Goal: Find contact information: Find contact information

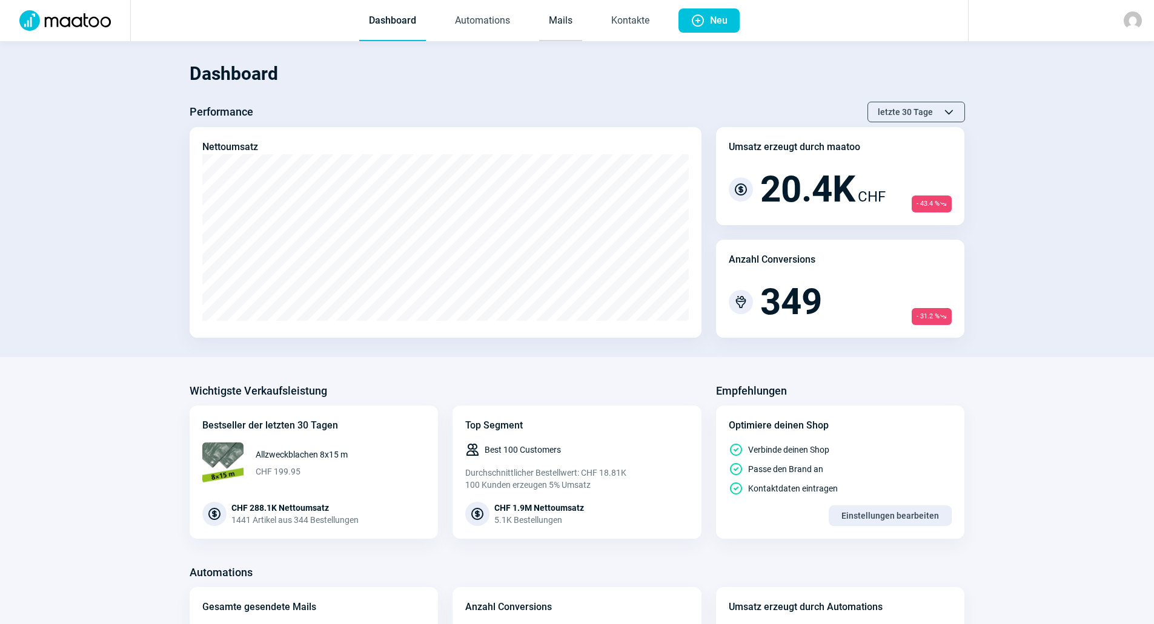
click at [554, 18] on link "Mails" at bounding box center [560, 21] width 43 height 40
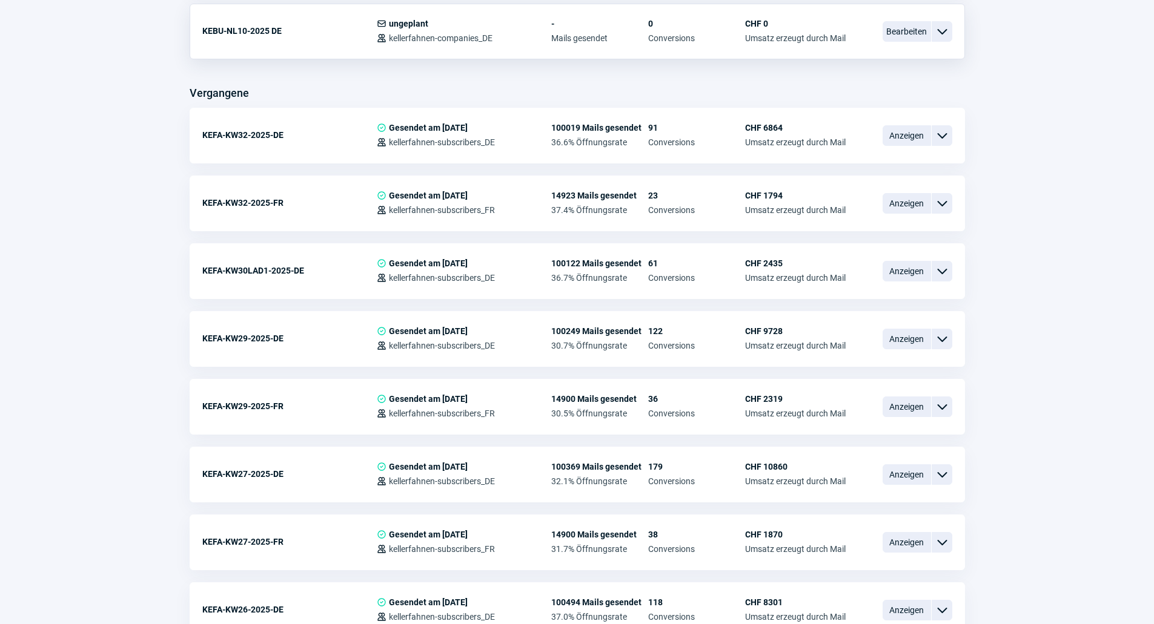
scroll to position [1029, 0]
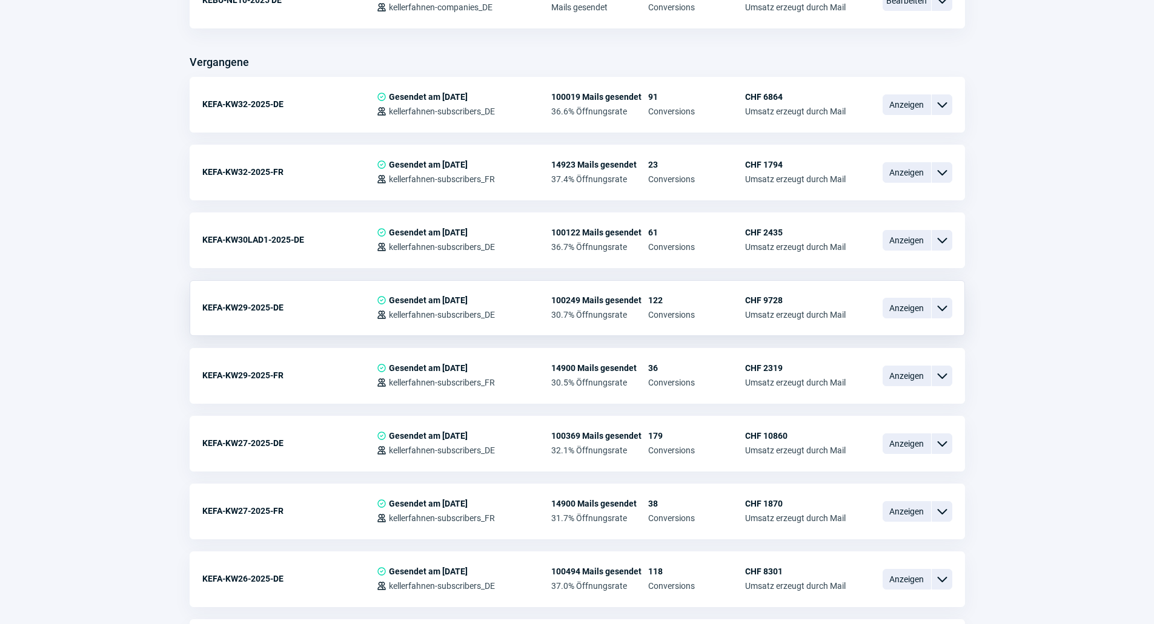
click at [282, 310] on div "KEFA-KW29-2025-DE" at bounding box center [289, 308] width 174 height 24
click at [940, 309] on span "ChevronDown icon" at bounding box center [941, 308] width 15 height 15
click at [893, 348] on div "Vorschau" at bounding box center [878, 359] width 145 height 22
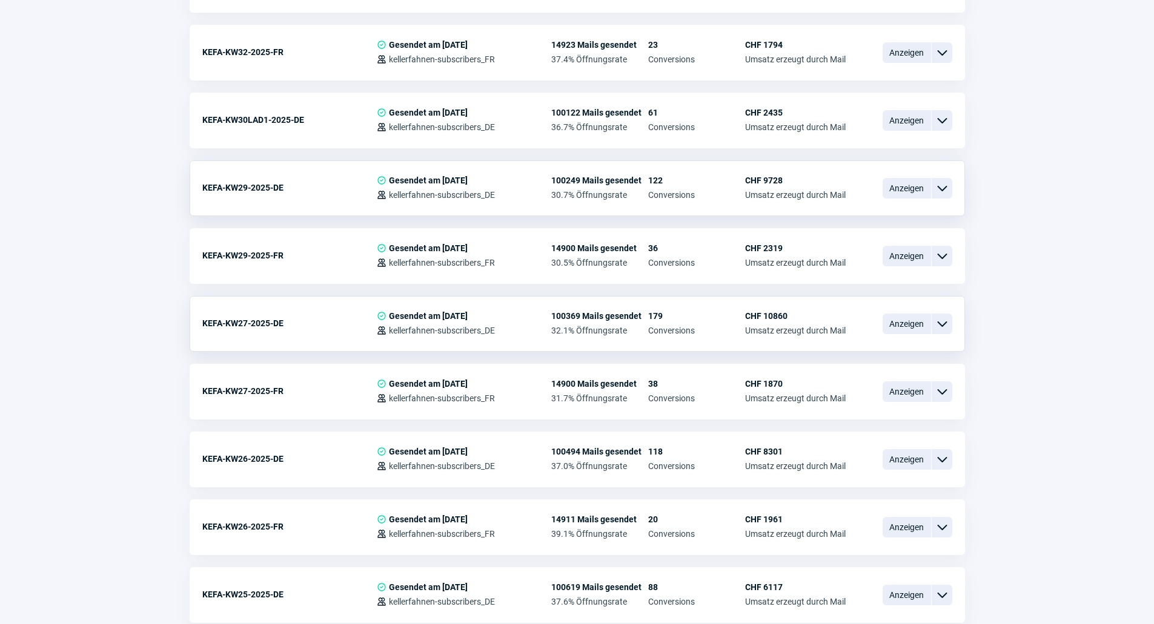
scroll to position [1151, 0]
click at [943, 325] on span "ChevronDown icon" at bounding box center [941, 323] width 15 height 15
click at [909, 362] on div "Vorschau" at bounding box center [878, 373] width 145 height 22
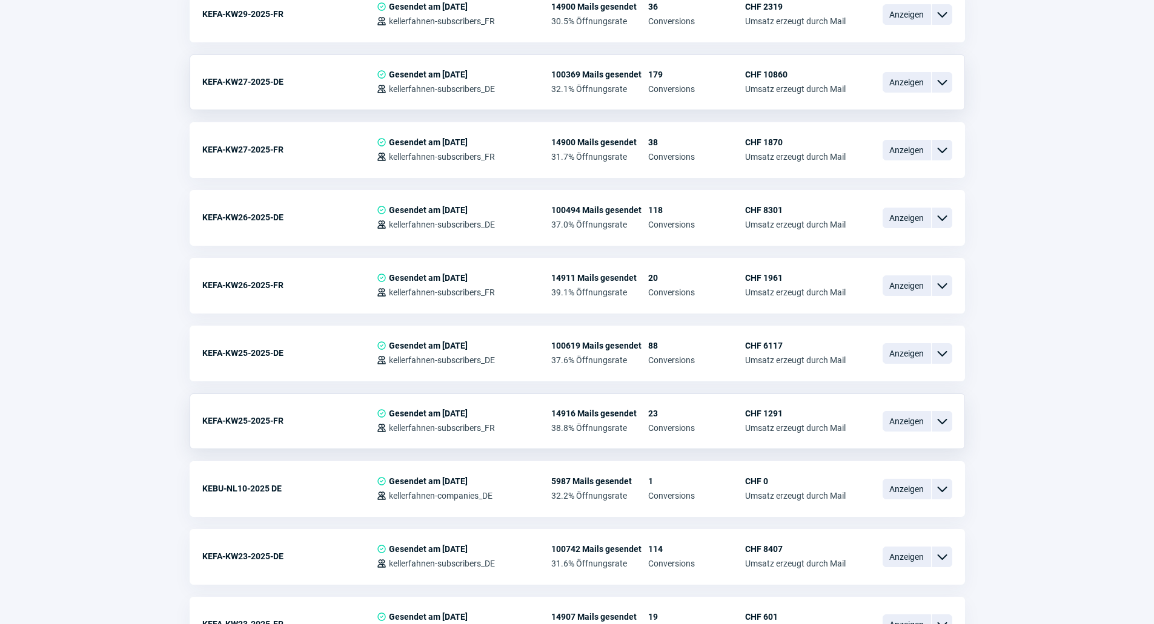
scroll to position [1393, 0]
click at [945, 348] on span "ChevronDown icon" at bounding box center [941, 352] width 15 height 15
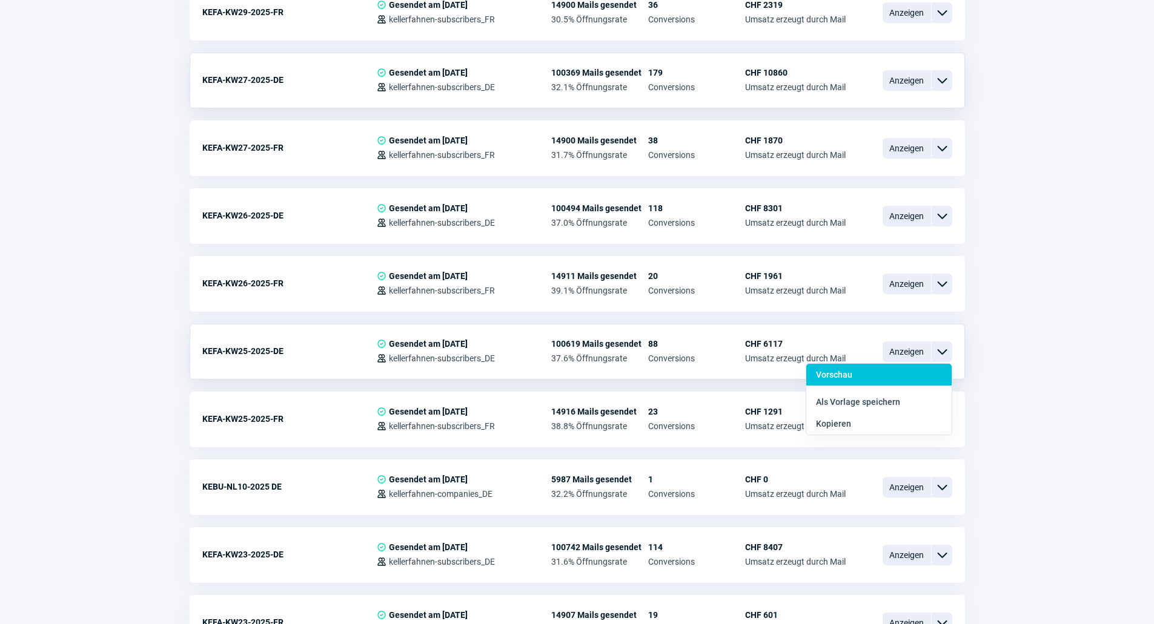
click at [914, 391] on div "Vorschau" at bounding box center [878, 402] width 145 height 22
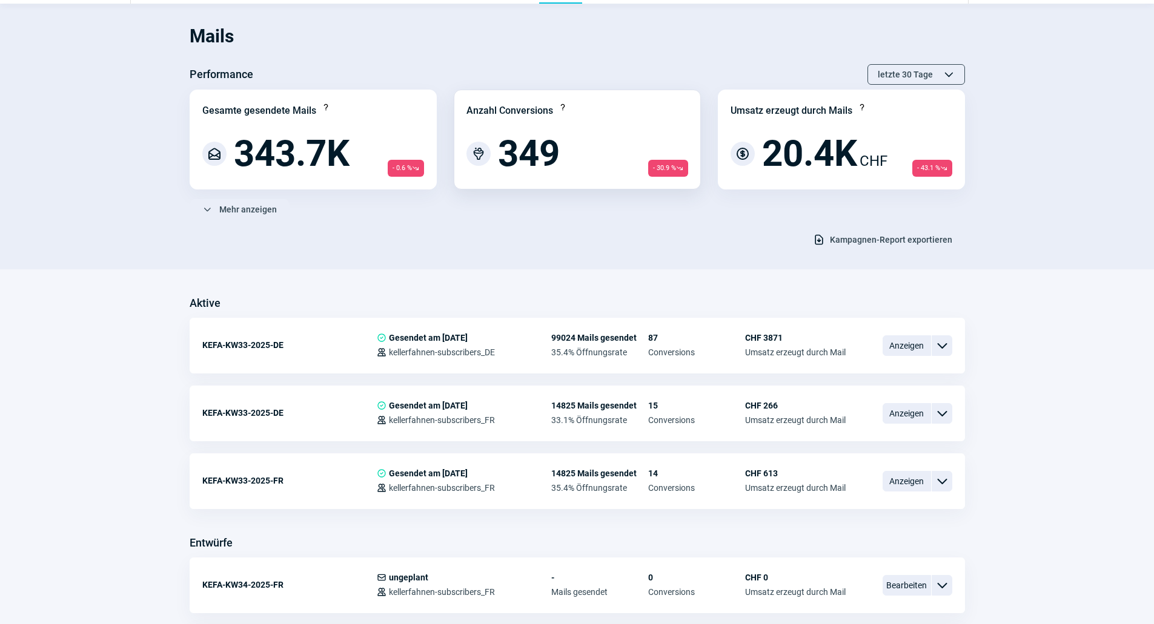
scroll to position [0, 0]
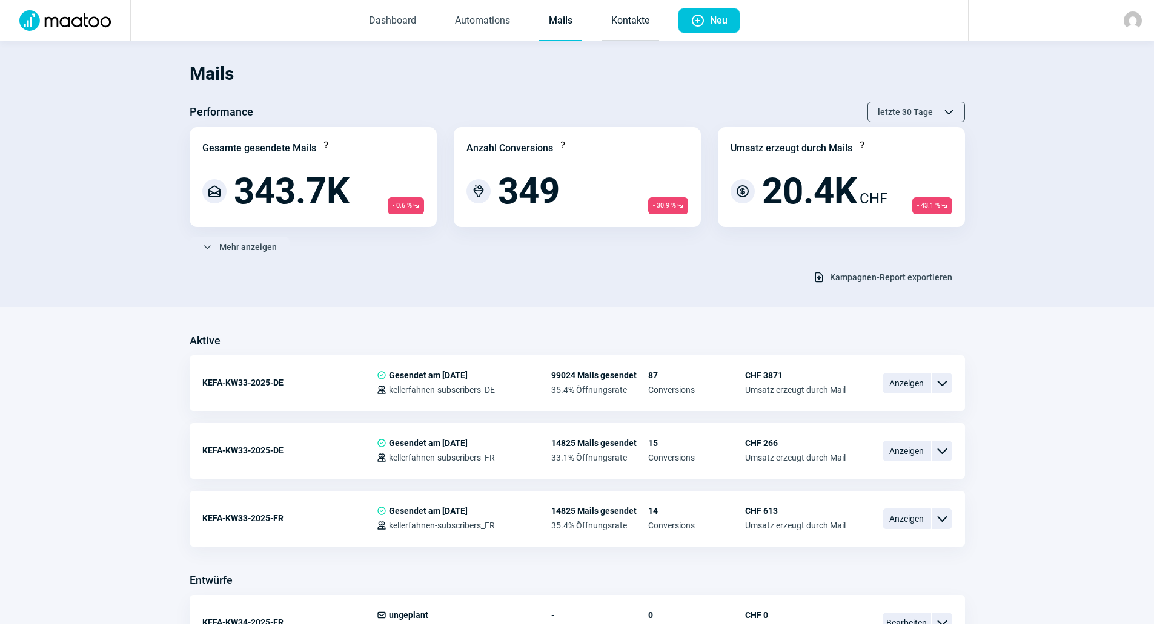
click at [624, 18] on link "Kontakte" at bounding box center [630, 21] width 58 height 40
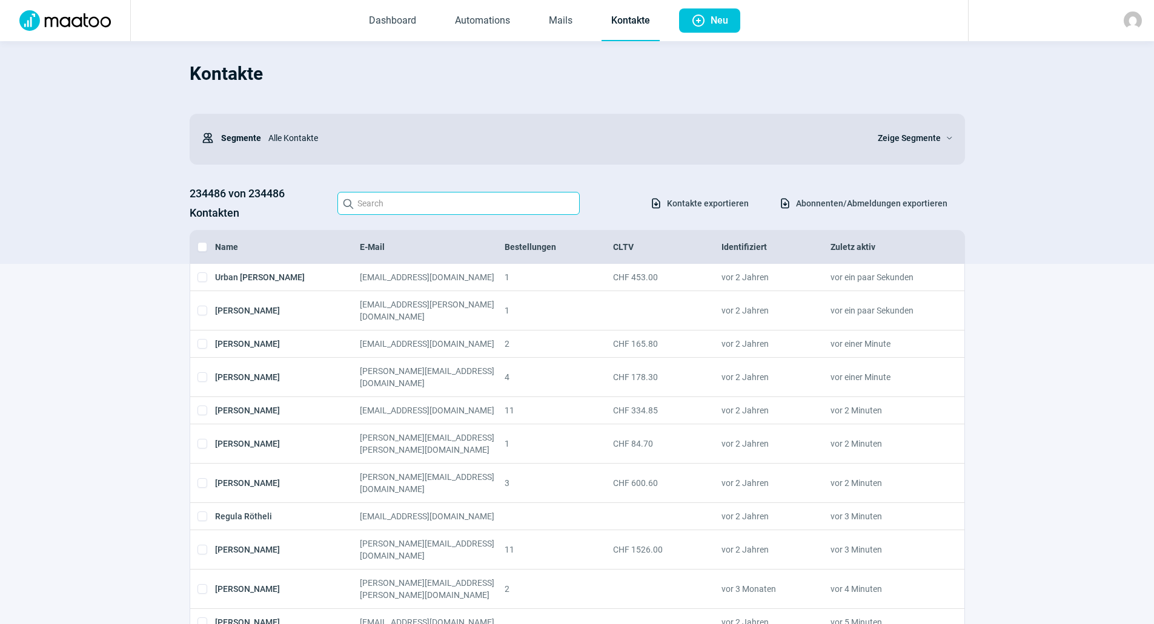
click at [406, 208] on input "Search icon" at bounding box center [458, 203] width 242 height 23
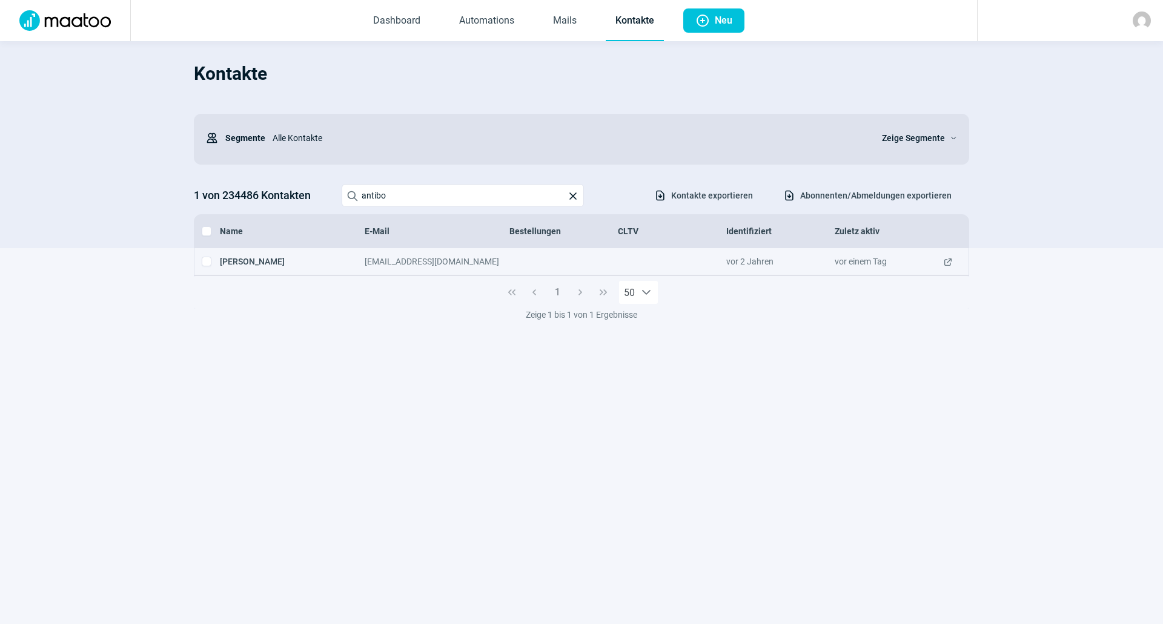
click at [486, 275] on div "[PERSON_NAME] [EMAIL_ADDRESS][DOMAIN_NAME] vor 2 Jahren vor einem Tag ExternalL…" at bounding box center [581, 261] width 774 height 27
click at [946, 262] on span "ExternalLink icon" at bounding box center [948, 262] width 10 height 12
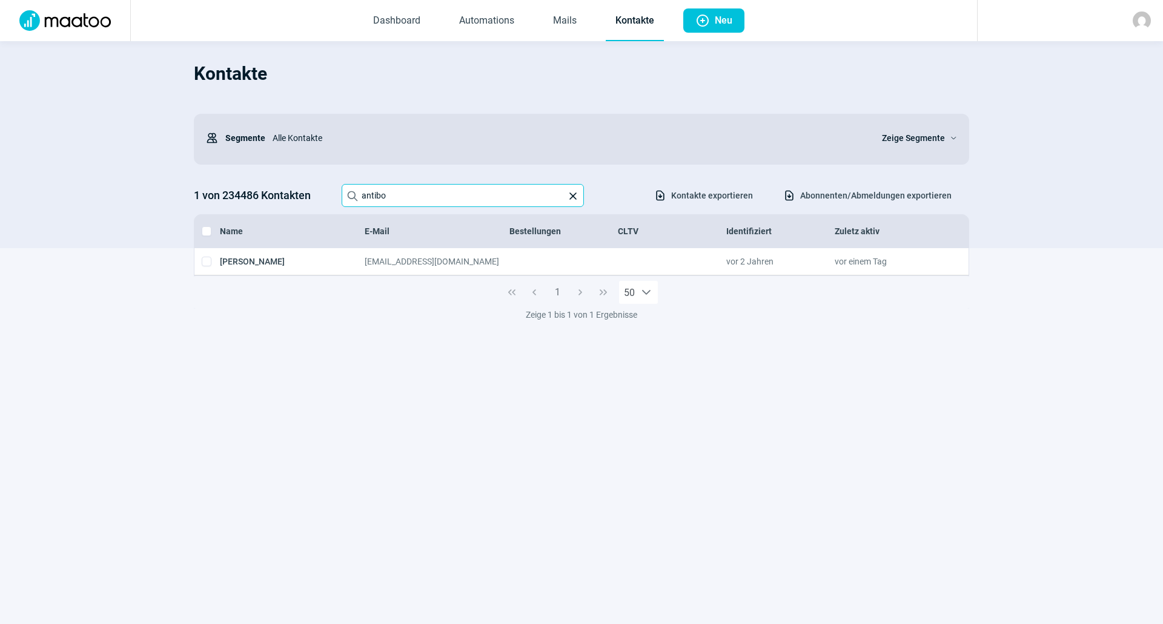
click at [417, 189] on input "antibo" at bounding box center [463, 195] width 242 height 23
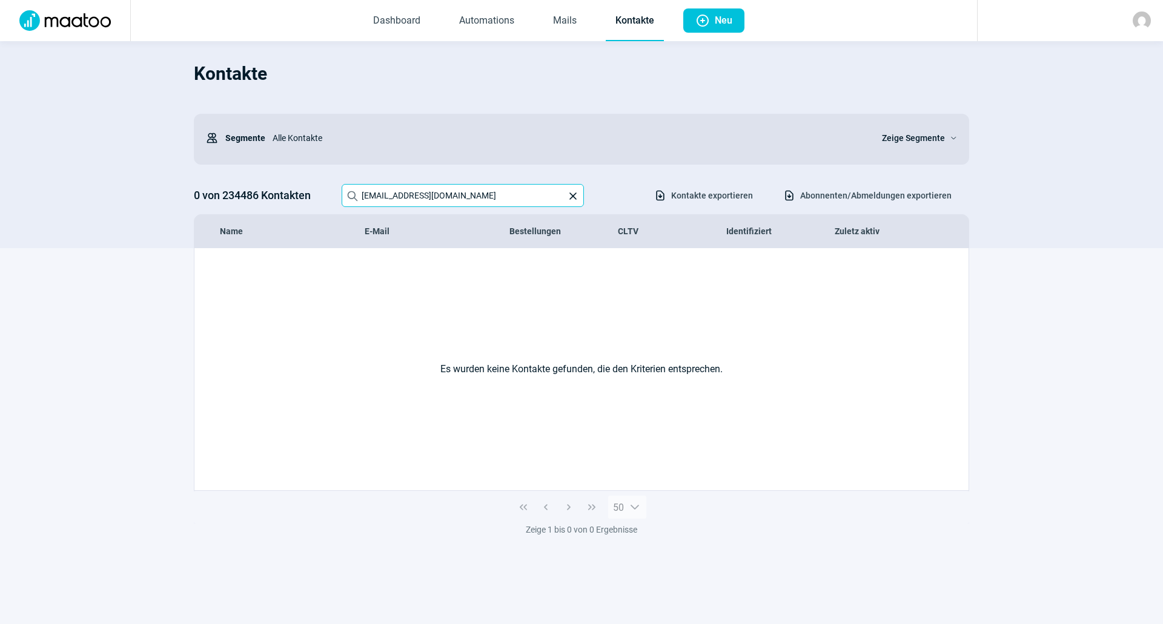
type input "[EMAIL_ADDRESS][DOMAIN_NAME]"
drag, startPoint x: 498, startPoint y: 197, endPoint x: 352, endPoint y: 202, distance: 145.4
click at [352, 202] on label "Search icon [EMAIL_ADDRESS][DOMAIN_NAME] X icon" at bounding box center [463, 195] width 242 height 23
type input "[EMAIL_ADDRESS][DOMAIN_NAME]"
click at [550, 20] on link "Mails" at bounding box center [564, 21] width 43 height 40
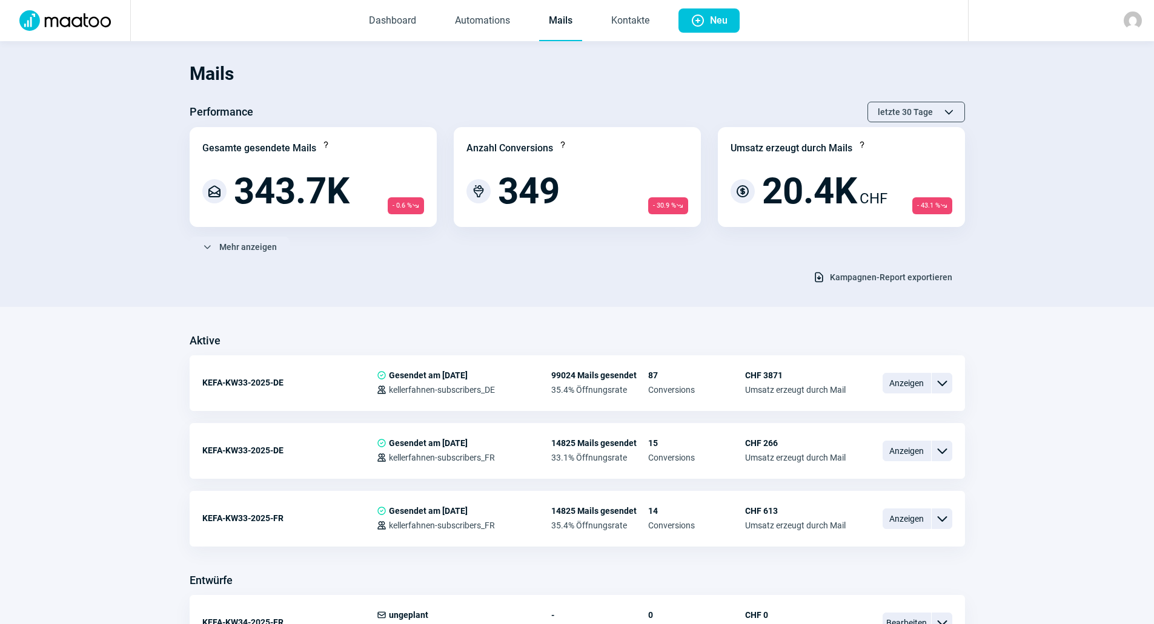
click at [92, 19] on img at bounding box center [65, 20] width 106 height 21
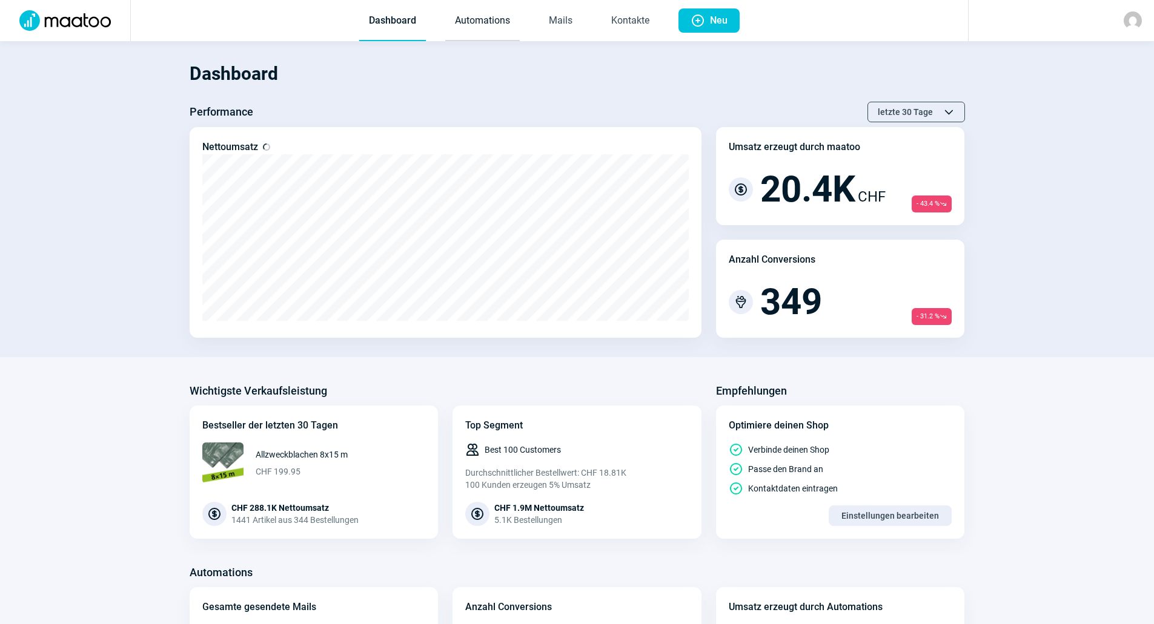
click at [496, 24] on link "Automations" at bounding box center [482, 21] width 74 height 40
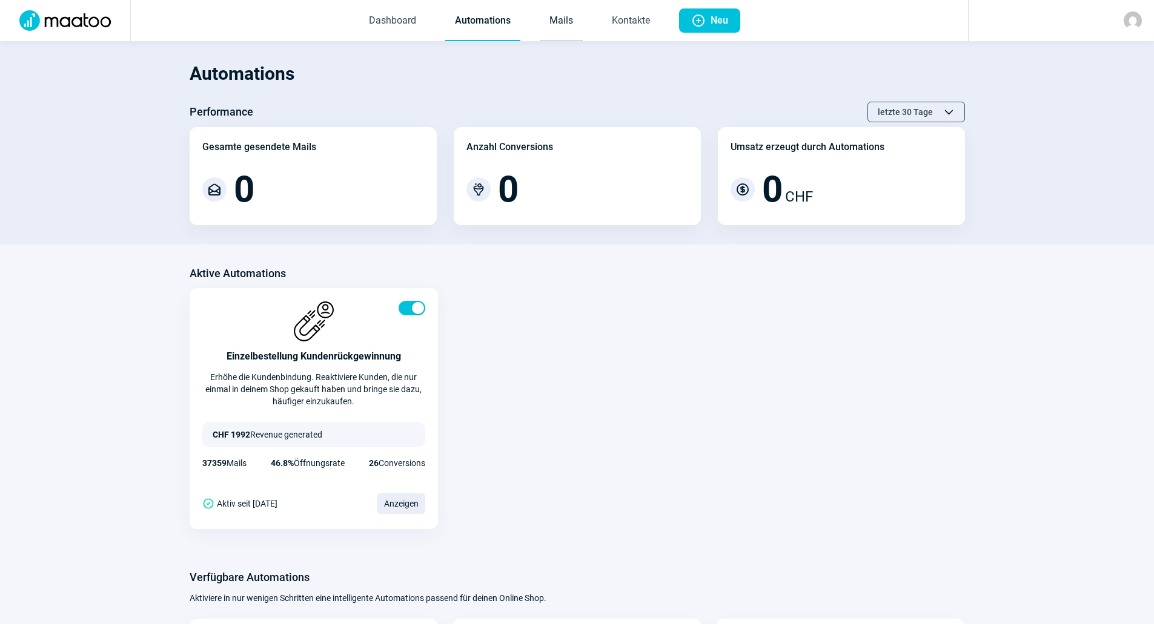
click at [555, 29] on link "Mails" at bounding box center [561, 21] width 43 height 40
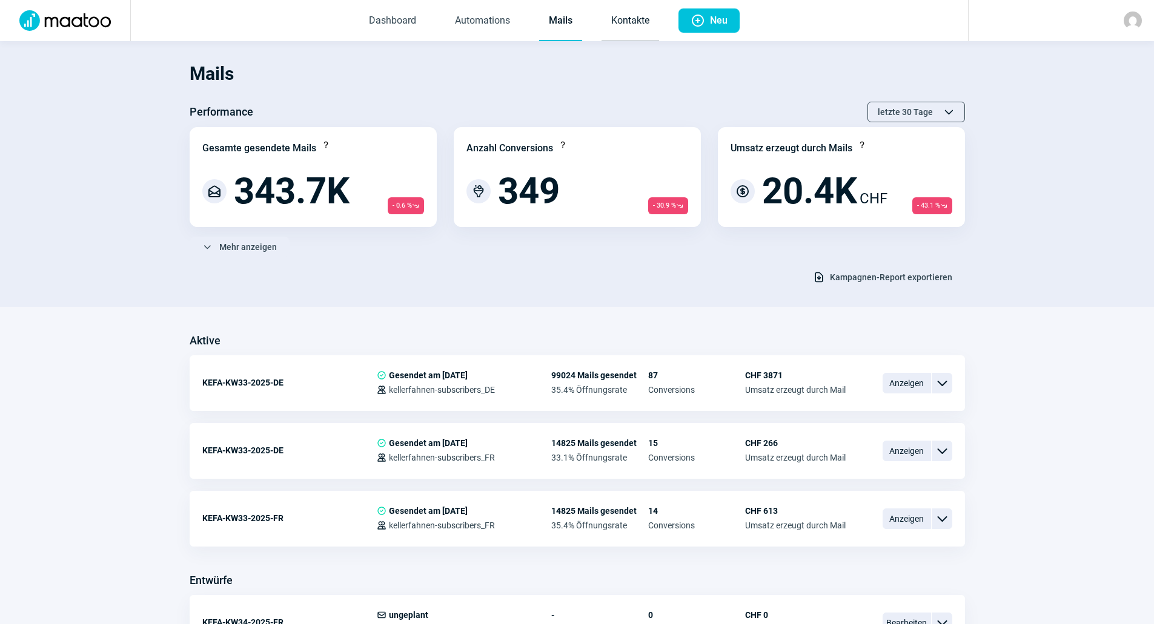
click at [632, 25] on link "Kontakte" at bounding box center [630, 21] width 58 height 40
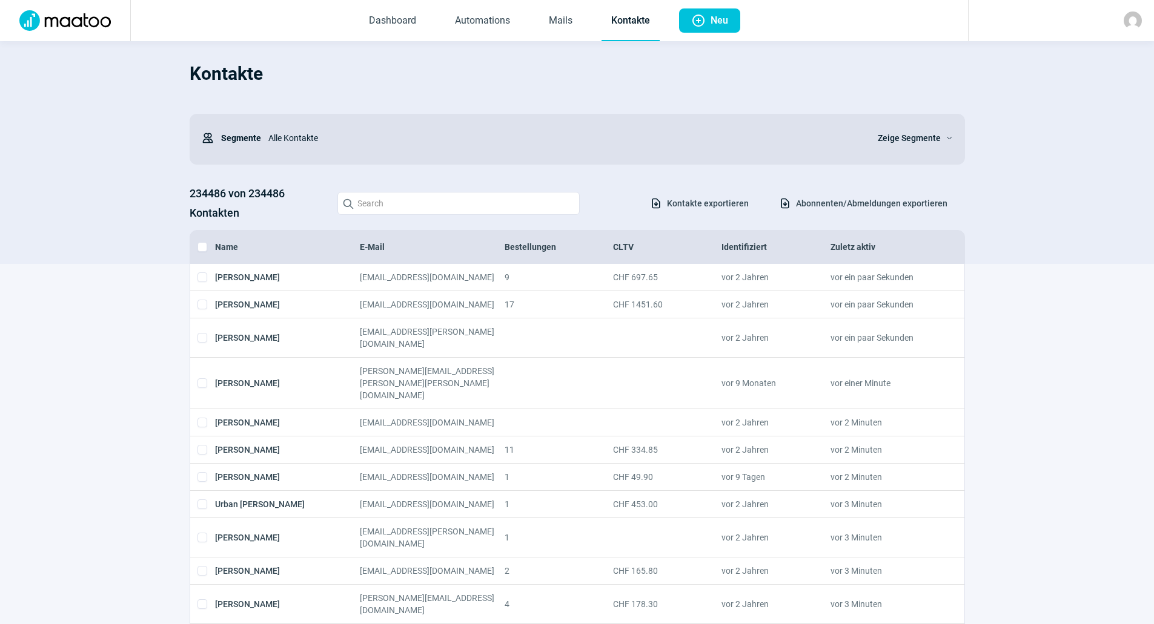
click at [87, 16] on img at bounding box center [65, 20] width 106 height 21
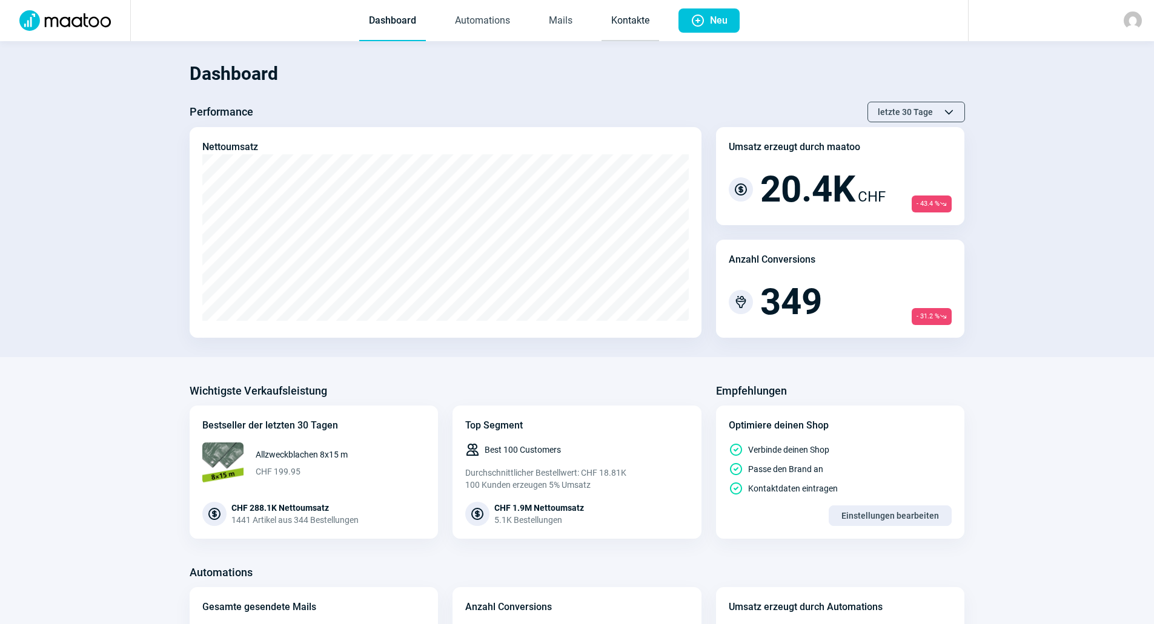
click at [633, 27] on link "Kontakte" at bounding box center [630, 21] width 58 height 40
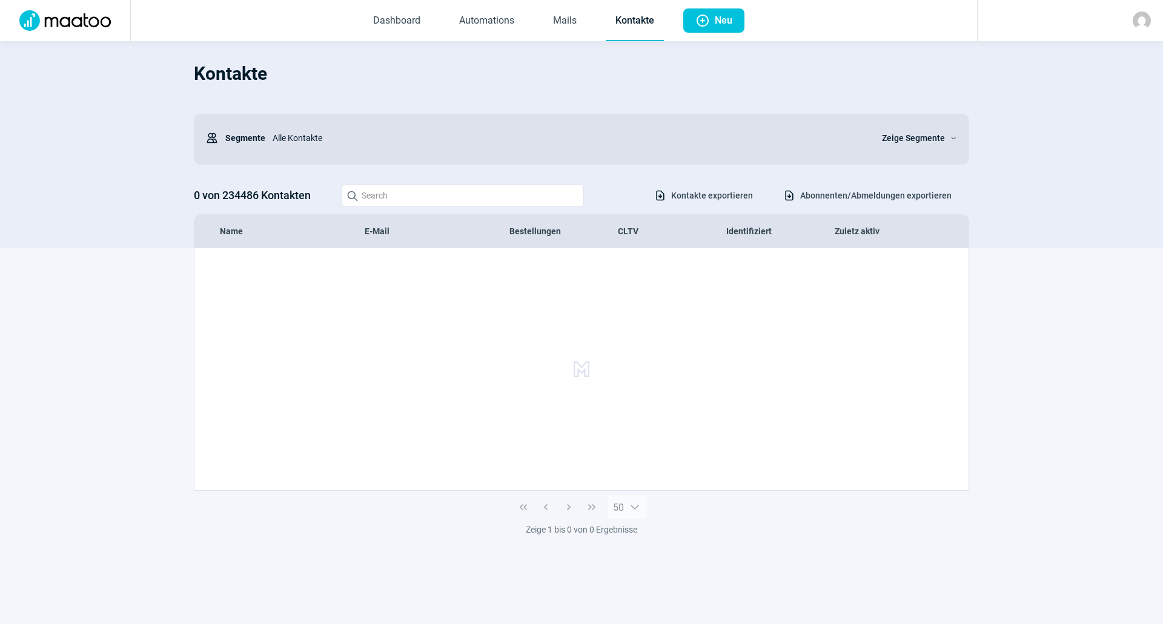
click at [1146, 19] on img at bounding box center [1141, 21] width 18 height 18
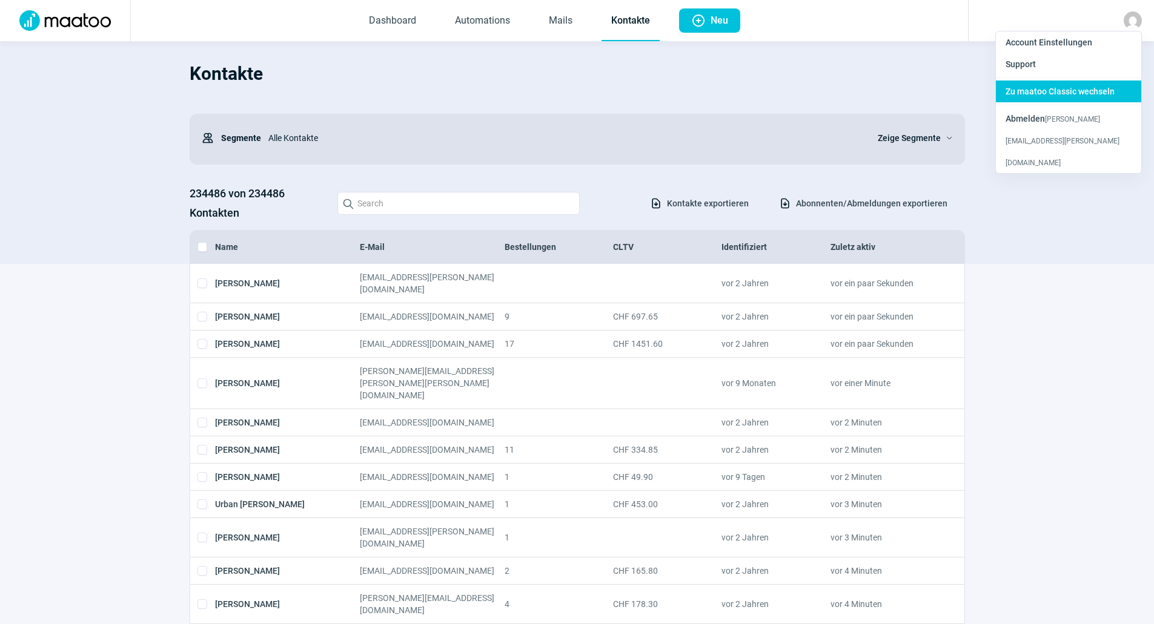
click at [1053, 94] on span "Zu maatoo Classic wechseln" at bounding box center [1059, 92] width 109 height 10
